Goal: Task Accomplishment & Management: Manage account settings

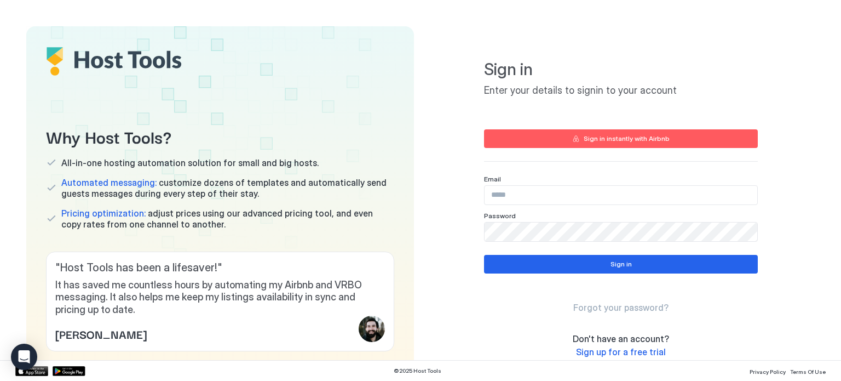
click at [496, 200] on input "Input Field" at bounding box center [621, 195] width 273 height 19
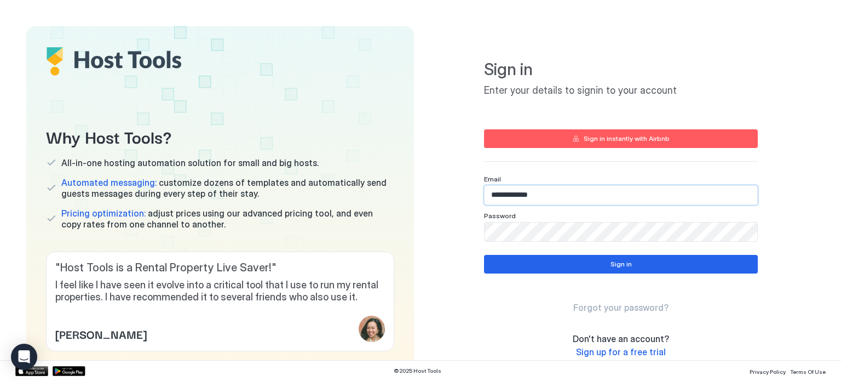
type input "**********"
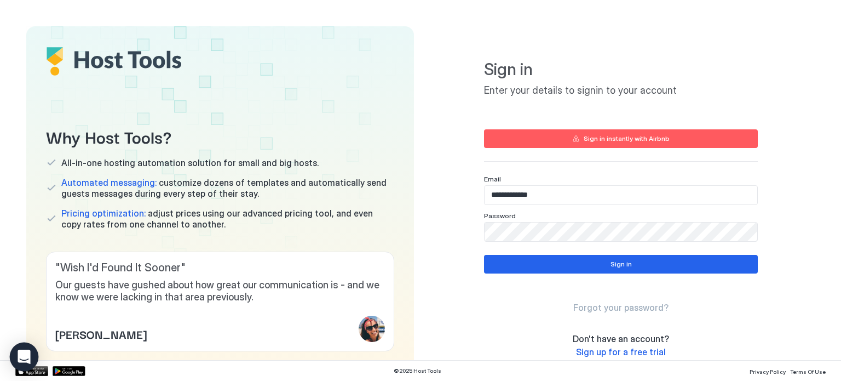
click at [24, 357] on icon "Open Intercom Messenger" at bounding box center [24, 356] width 13 height 14
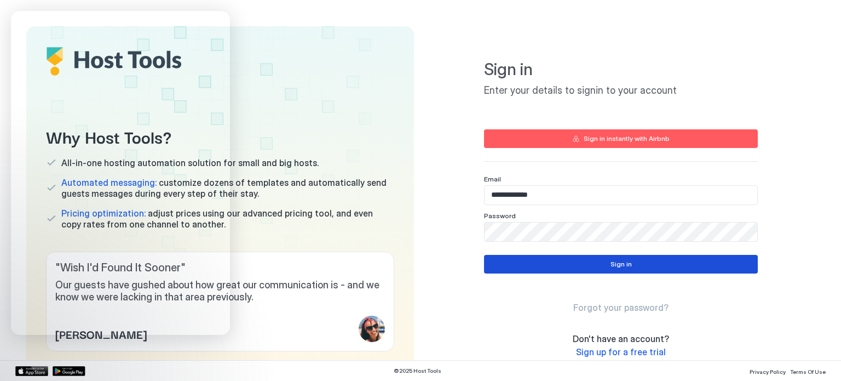
click at [578, 263] on button "Sign in" at bounding box center [621, 264] width 274 height 19
